Goal: Task Accomplishment & Management: Use online tool/utility

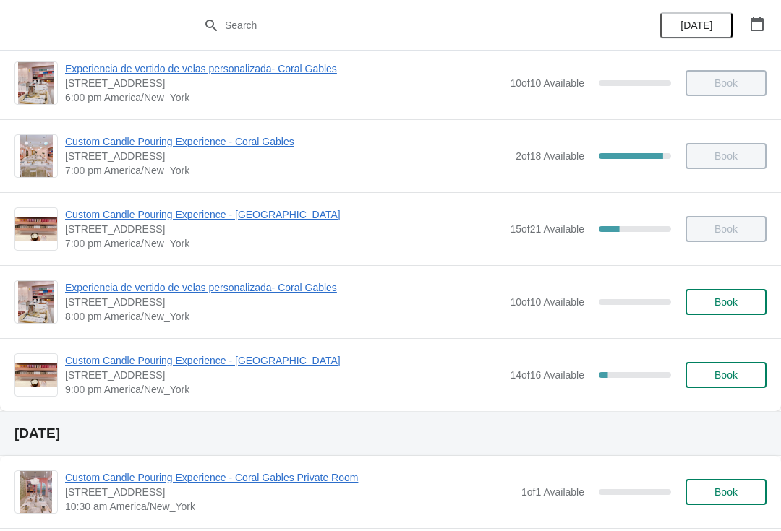
scroll to position [889, 0]
click at [286, 362] on span "Custom Candle Pouring Experience - [GEOGRAPHIC_DATA]" at bounding box center [283, 361] width 437 height 14
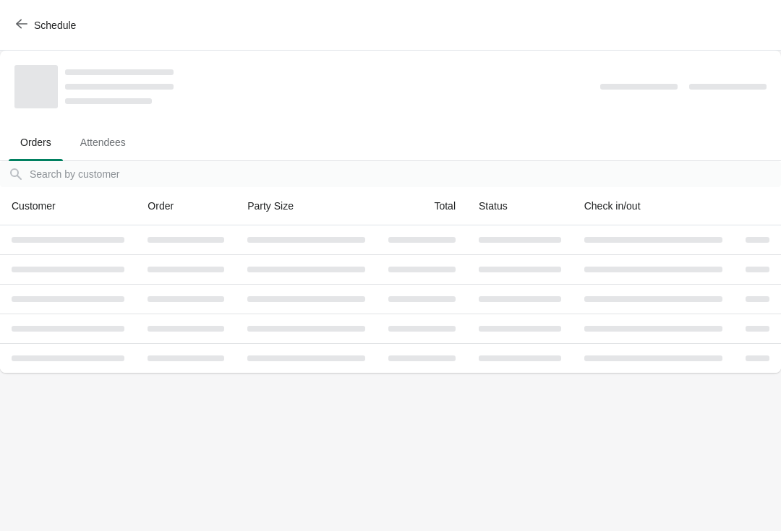
scroll to position [0, 0]
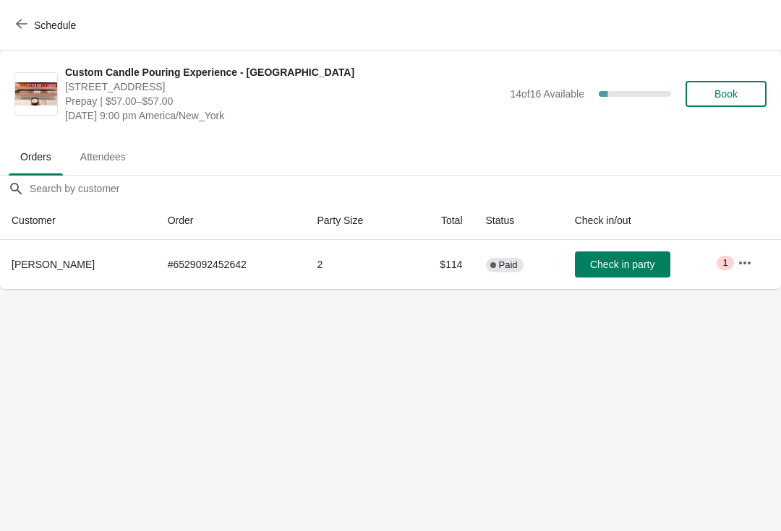
click at [613, 275] on button "Check in party" at bounding box center [622, 265] width 95 height 26
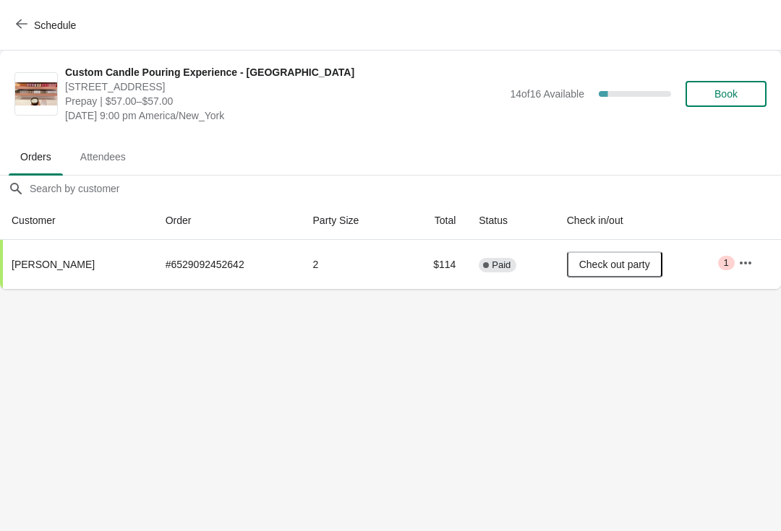
click at [27, 26] on span "Schedule" at bounding box center [47, 25] width 57 height 14
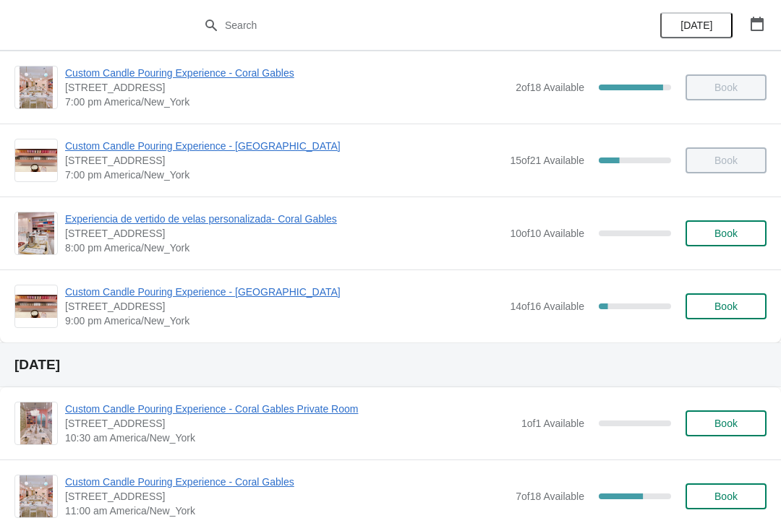
scroll to position [979, 0]
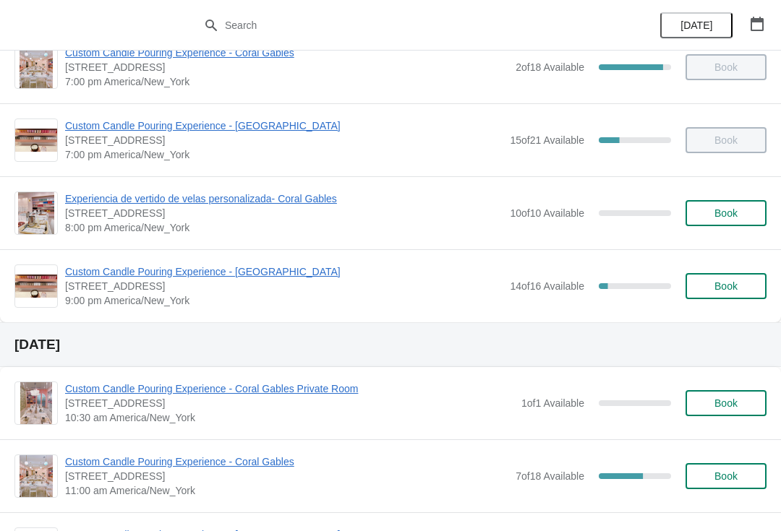
click at [256, 273] on span "Custom Candle Pouring Experience - [GEOGRAPHIC_DATA]" at bounding box center [283, 272] width 437 height 14
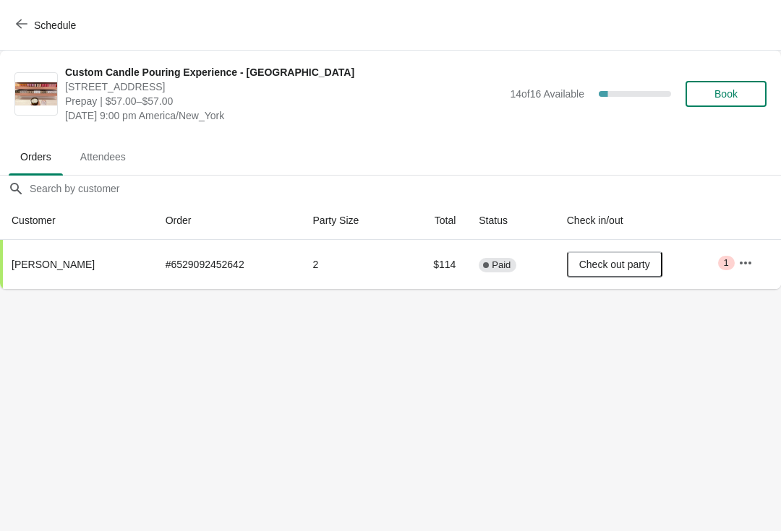
click at [24, 29] on icon "button" at bounding box center [22, 24] width 12 height 12
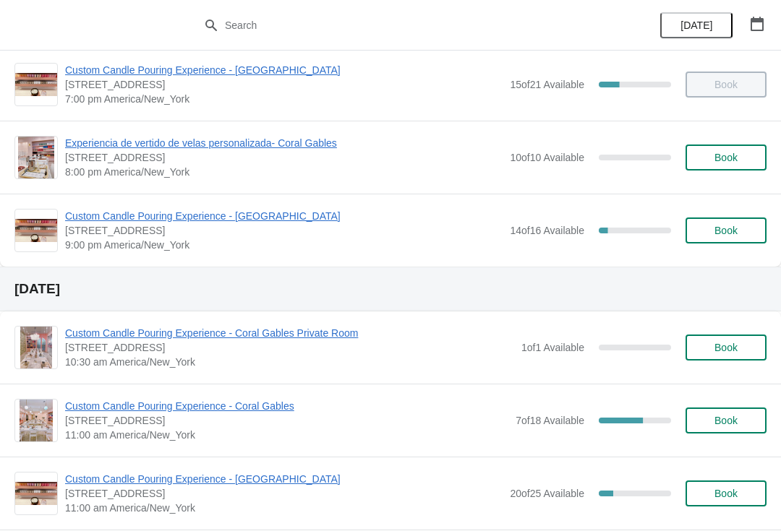
scroll to position [1036, 0]
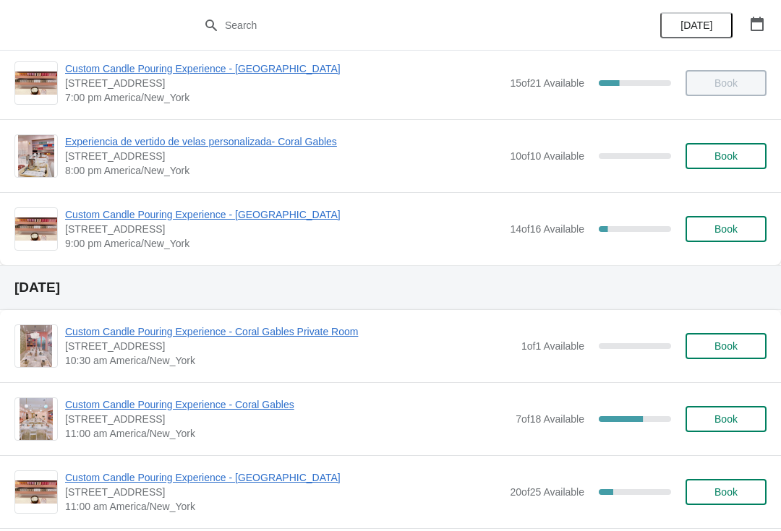
click at [242, 218] on span "Custom Candle Pouring Experience - [GEOGRAPHIC_DATA]" at bounding box center [283, 214] width 437 height 14
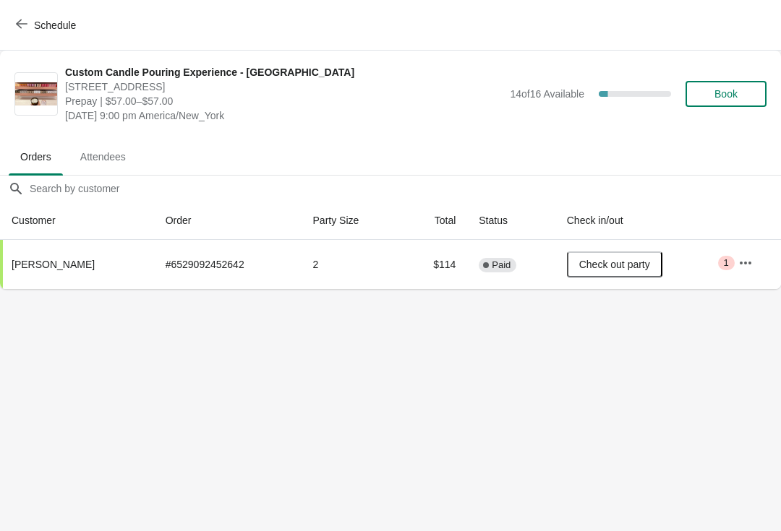
scroll to position [0, 0]
click at [122, 395] on body "Schedule Custom Candle Pouring Experience - [GEOGRAPHIC_DATA] [STREET_ADDRESS] …" at bounding box center [390, 265] width 781 height 531
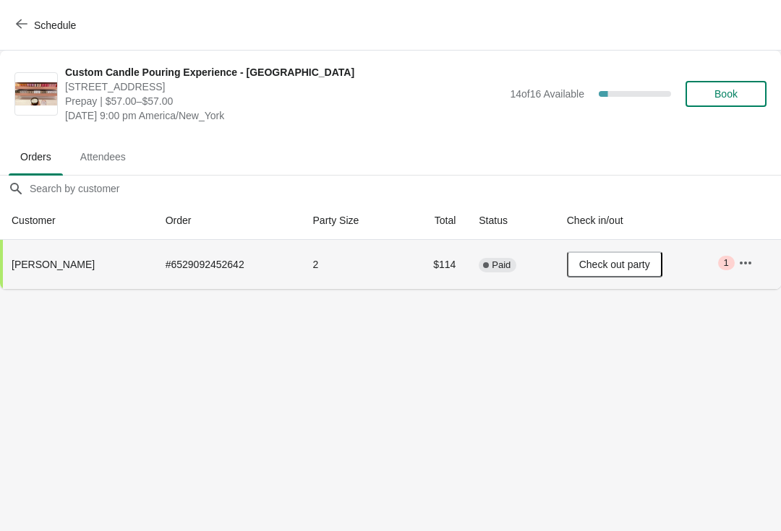
click at [192, 269] on td "# 6529092452642" at bounding box center [227, 264] width 147 height 49
click at [26, 27] on icon "button" at bounding box center [22, 24] width 12 height 12
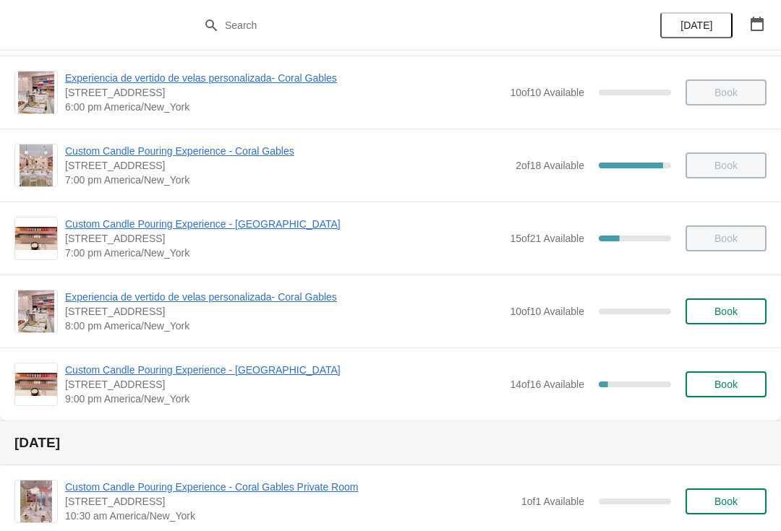
scroll to position [879, 0]
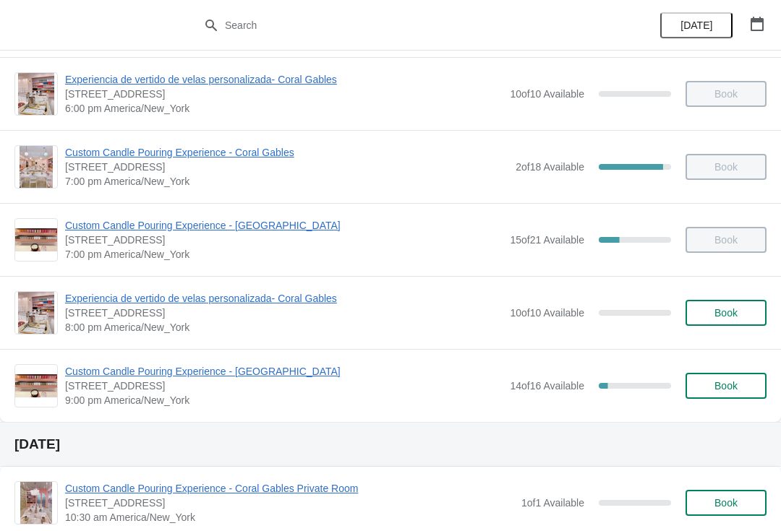
click at [296, 226] on span "Custom Candle Pouring Experience - [GEOGRAPHIC_DATA]" at bounding box center [283, 225] width 437 height 14
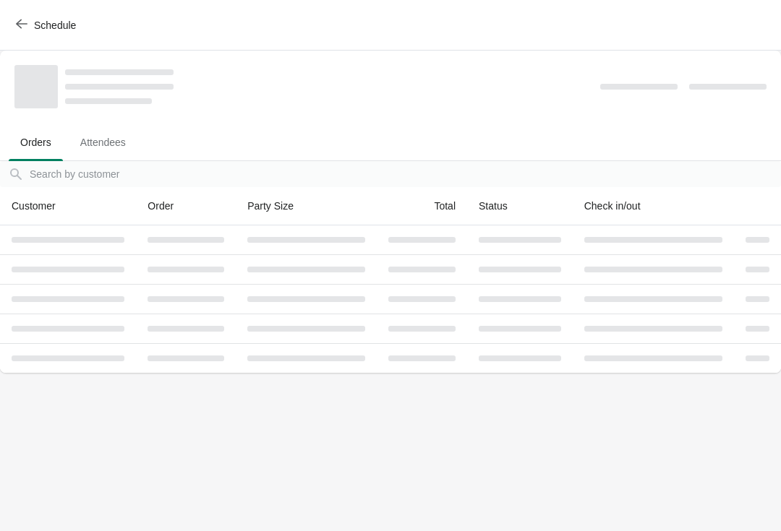
scroll to position [0, 0]
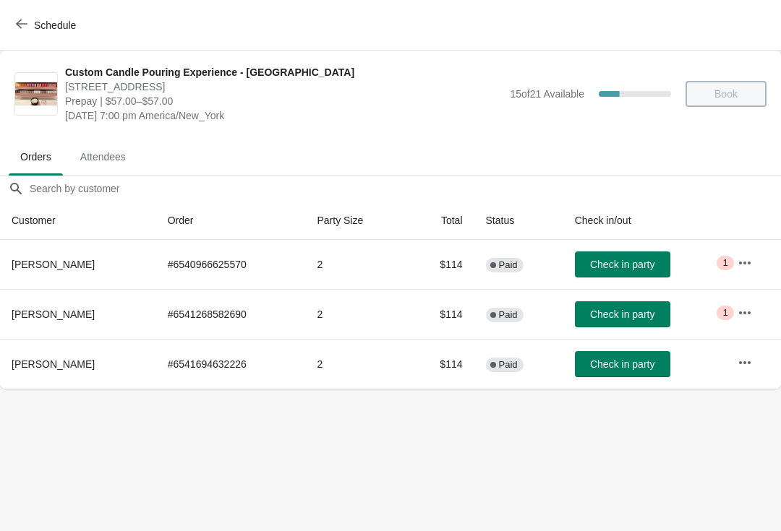
click at [633, 373] on button "Check in party" at bounding box center [622, 364] width 95 height 26
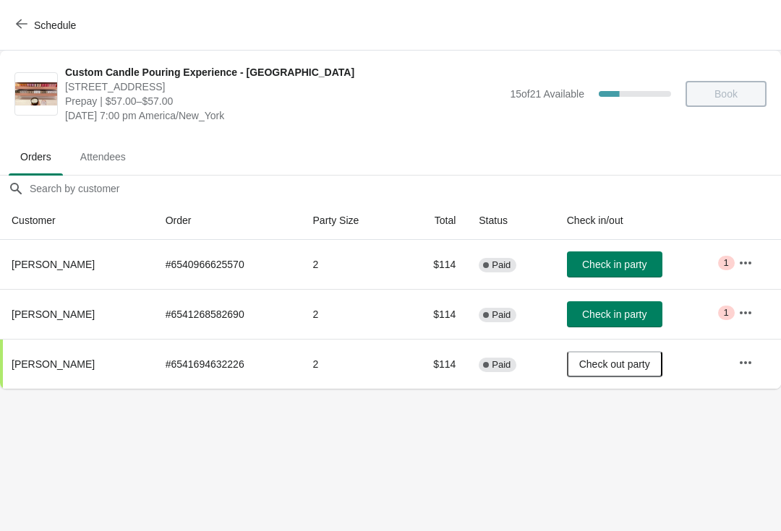
click at [634, 273] on button "Check in party" at bounding box center [614, 265] width 95 height 26
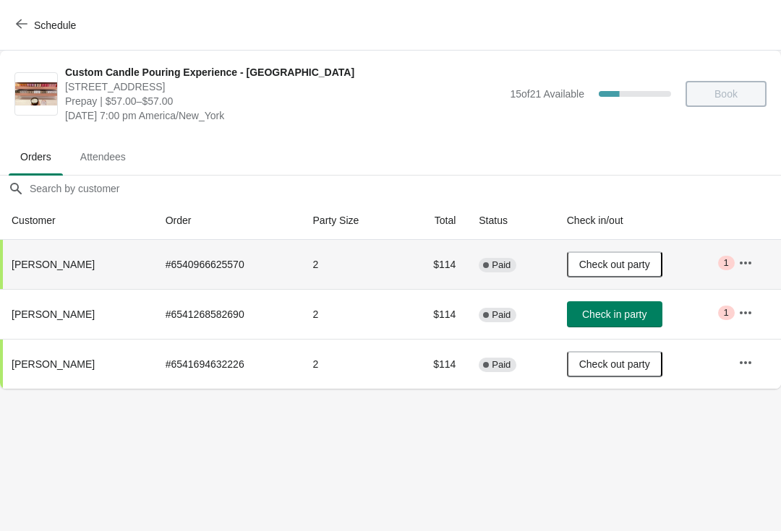
click at [29, 33] on button "Schedule" at bounding box center [47, 25] width 80 height 26
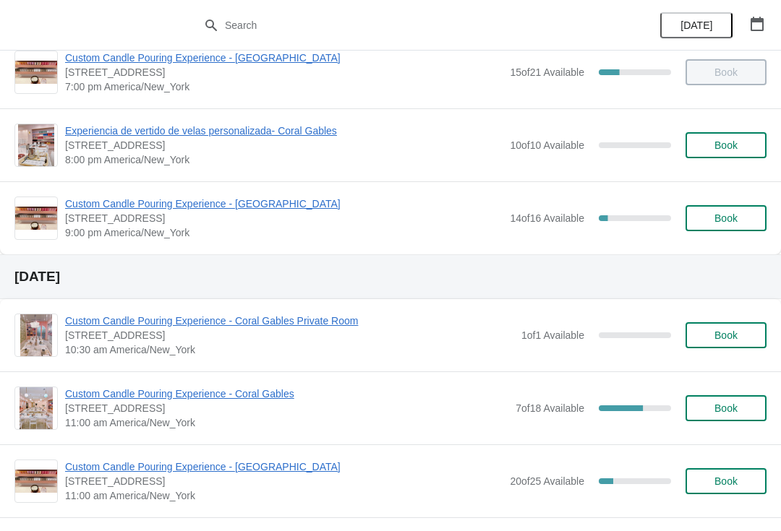
scroll to position [1030, 0]
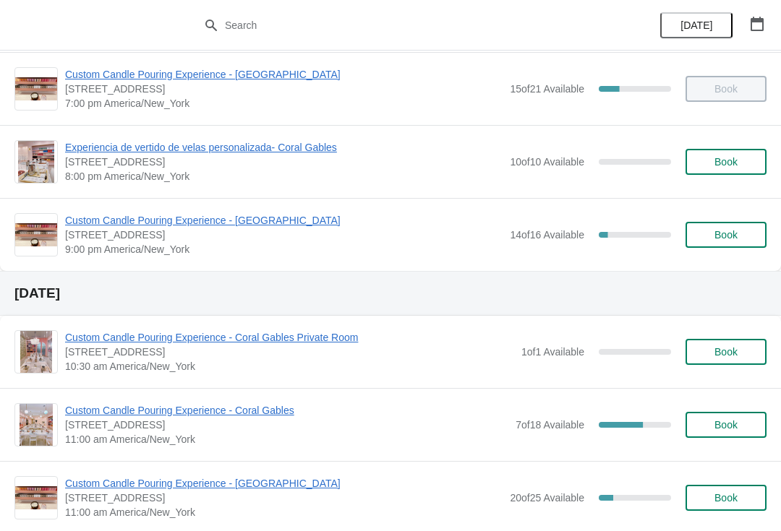
click at [242, 223] on span "Custom Candle Pouring Experience - [GEOGRAPHIC_DATA]" at bounding box center [283, 220] width 437 height 14
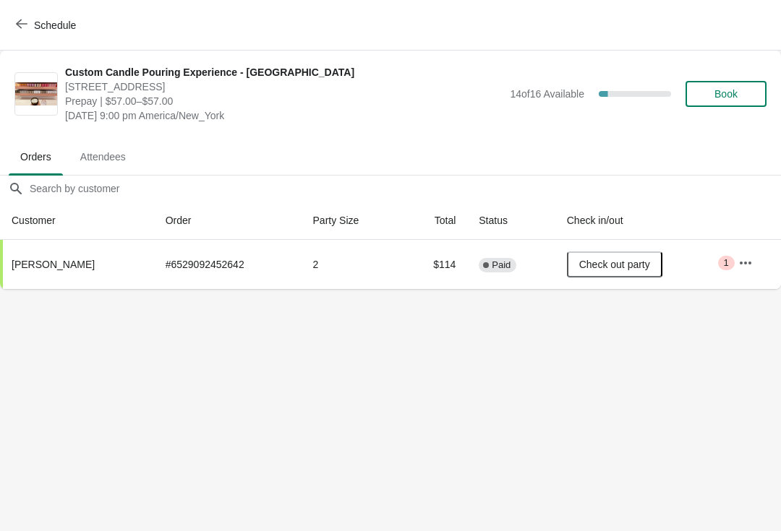
scroll to position [0, 0]
click at [17, 22] on icon "button" at bounding box center [22, 24] width 12 height 12
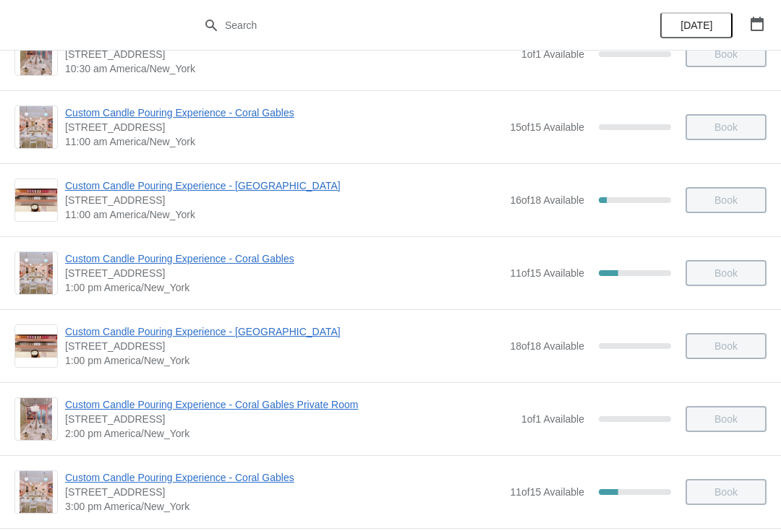
scroll to position [120, 0]
